Goal: Task Accomplishment & Management: Manage account settings

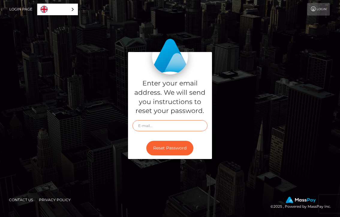
click at [158, 125] on input "text" at bounding box center [169, 125] width 75 height 11
type input "[EMAIL_ADDRESS][DOMAIN_NAME]"
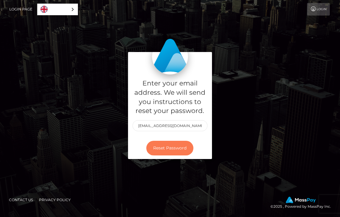
click at [162, 146] on button "Reset Password" at bounding box center [169, 148] width 47 height 15
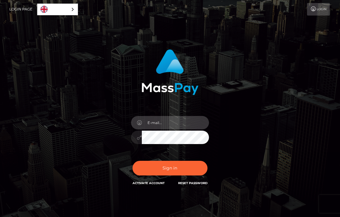
type input "[EMAIL_ADDRESS][DOMAIN_NAME]"
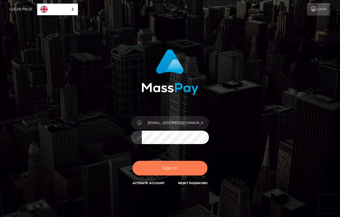
click at [187, 166] on button "Sign in" at bounding box center [169, 168] width 75 height 15
